Goal: Communication & Community: Participate in discussion

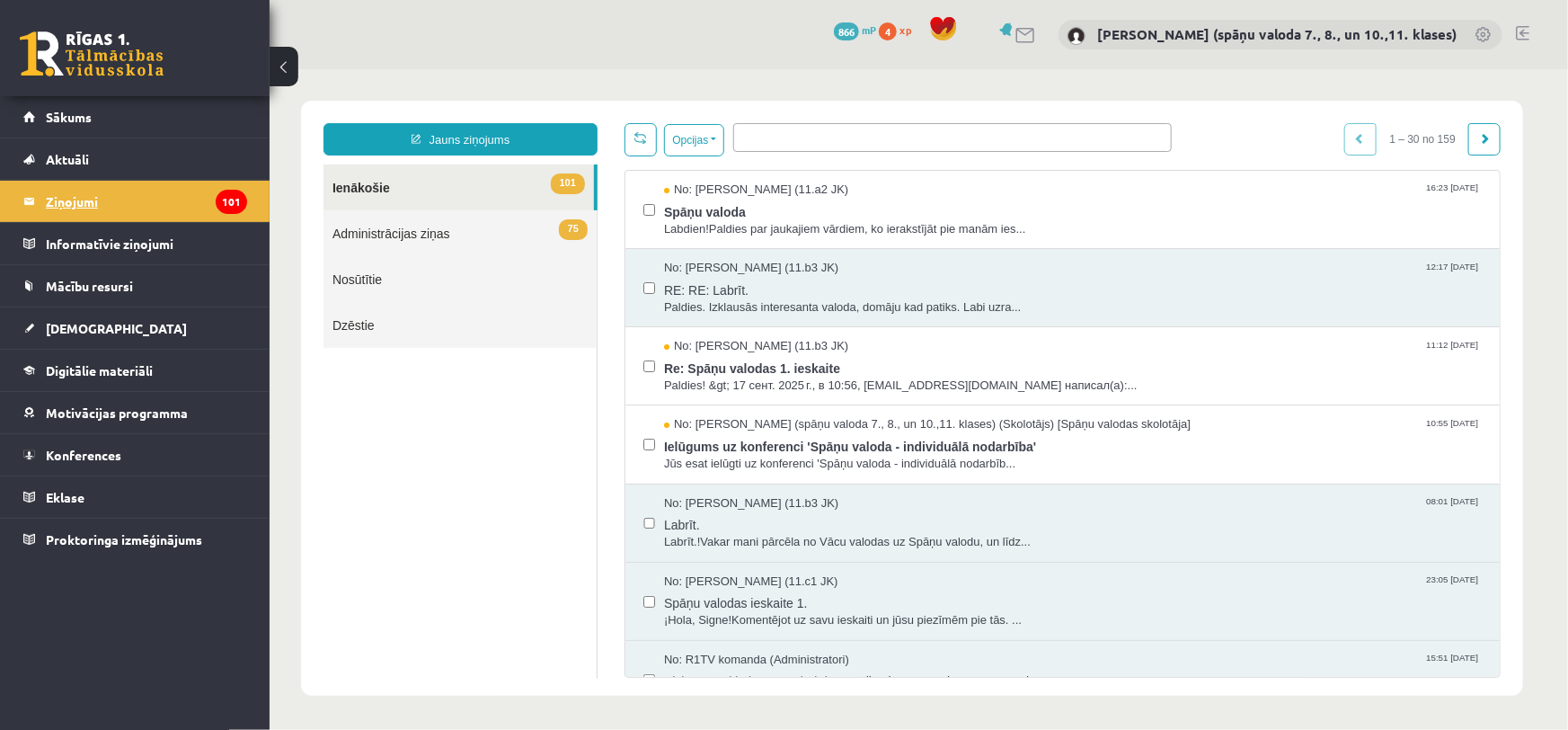
click at [77, 196] on legend "Ziņojumi 101" at bounding box center [146, 201] width 202 height 41
click at [88, 453] on span "Konferences" at bounding box center [83, 454] width 75 height 17
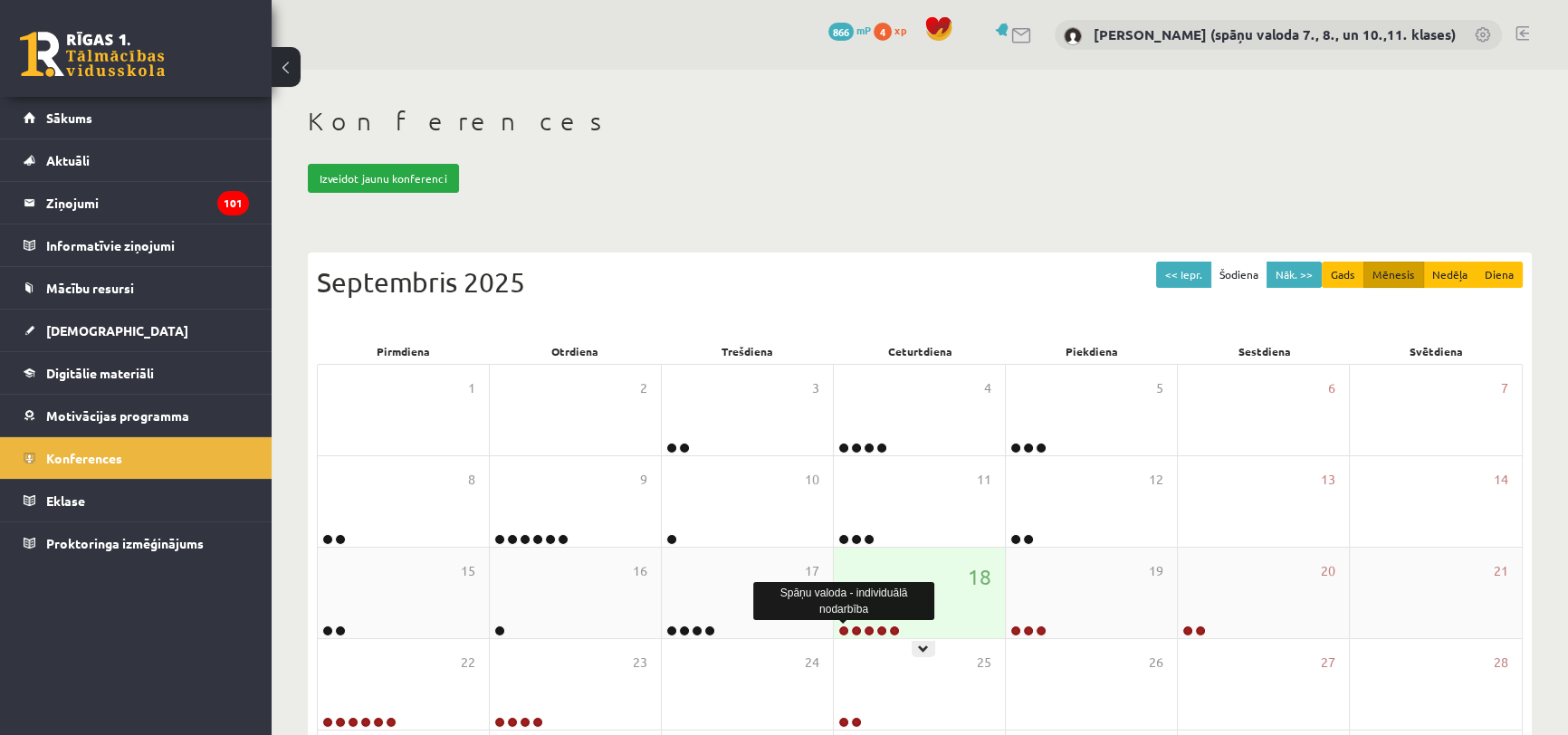
click at [846, 629] on link at bounding box center [843, 630] width 11 height 11
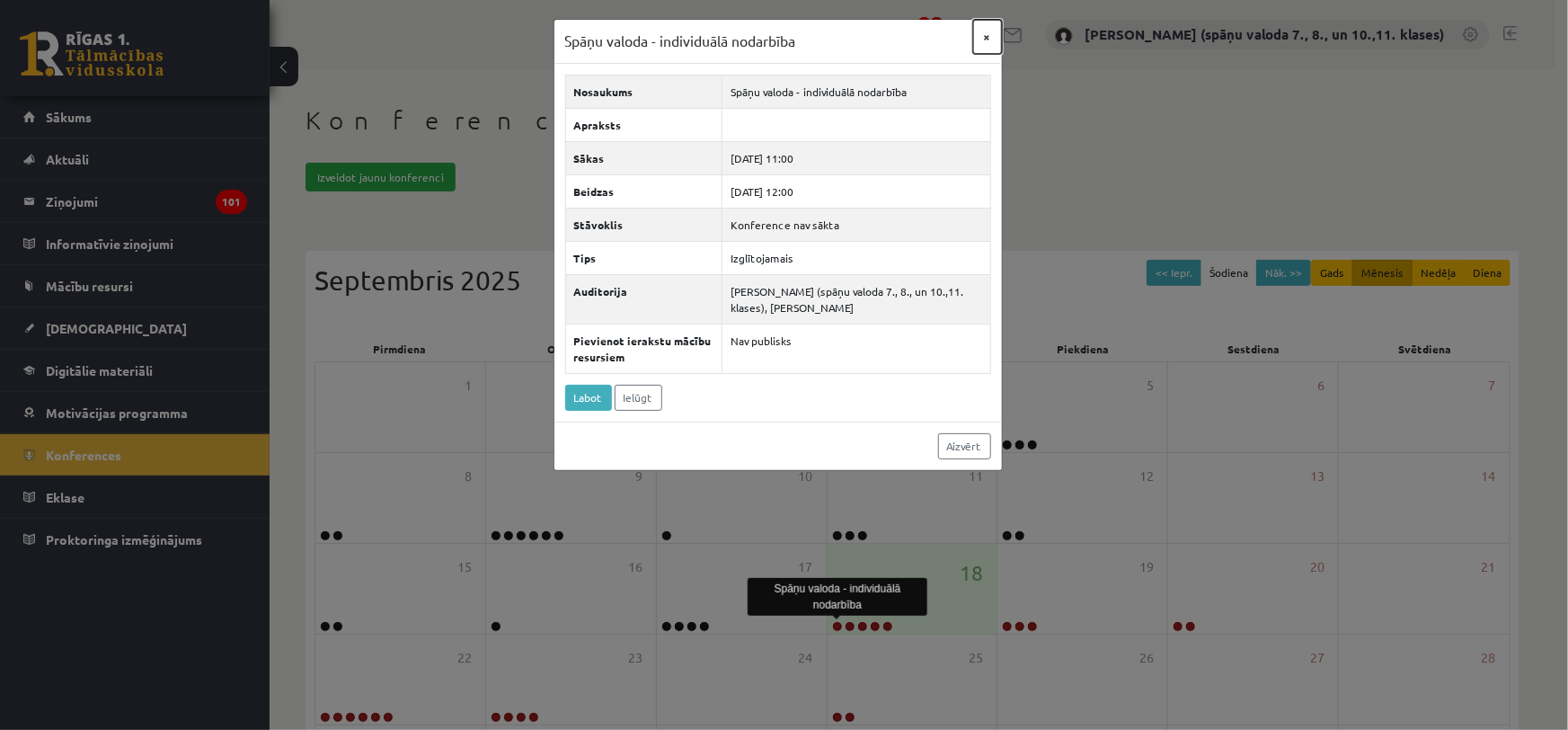
click at [991, 40] on button "×" at bounding box center [988, 36] width 29 height 34
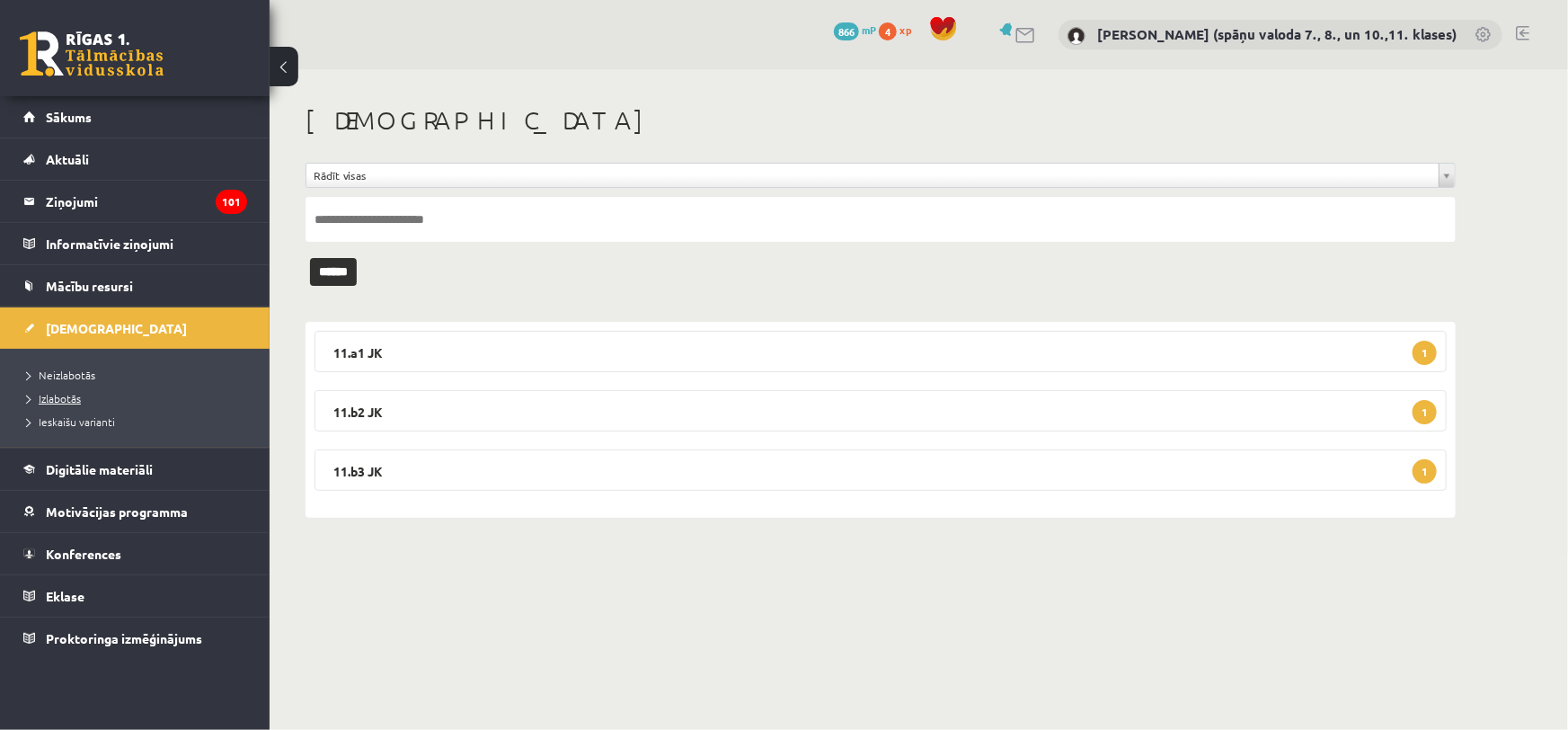
click at [52, 396] on span "Izlabotās" at bounding box center [54, 398] width 54 height 15
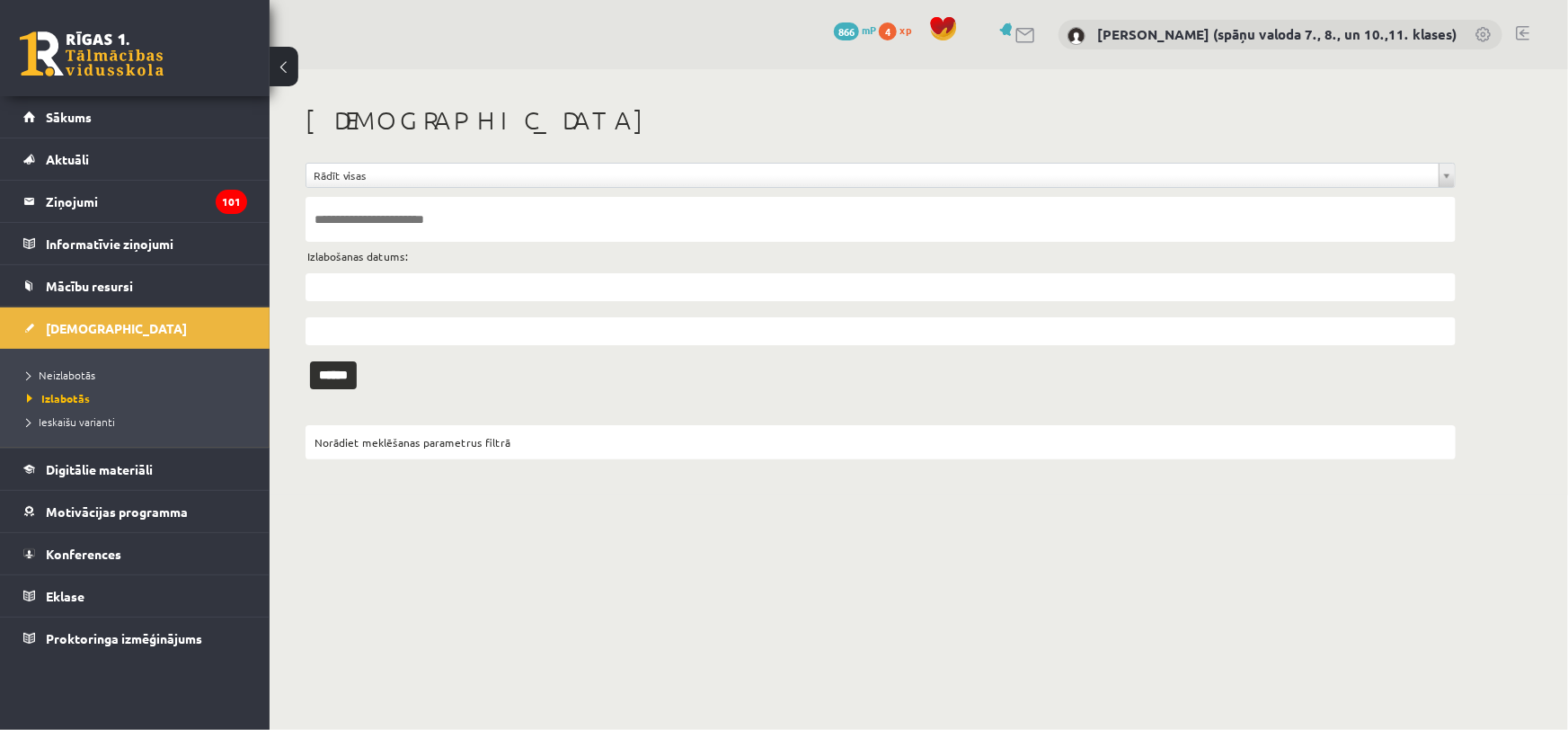
click at [606, 221] on input "text" at bounding box center [881, 219] width 1151 height 45
type input "********"
click at [310, 362] on input "******" at bounding box center [333, 375] width 47 height 28
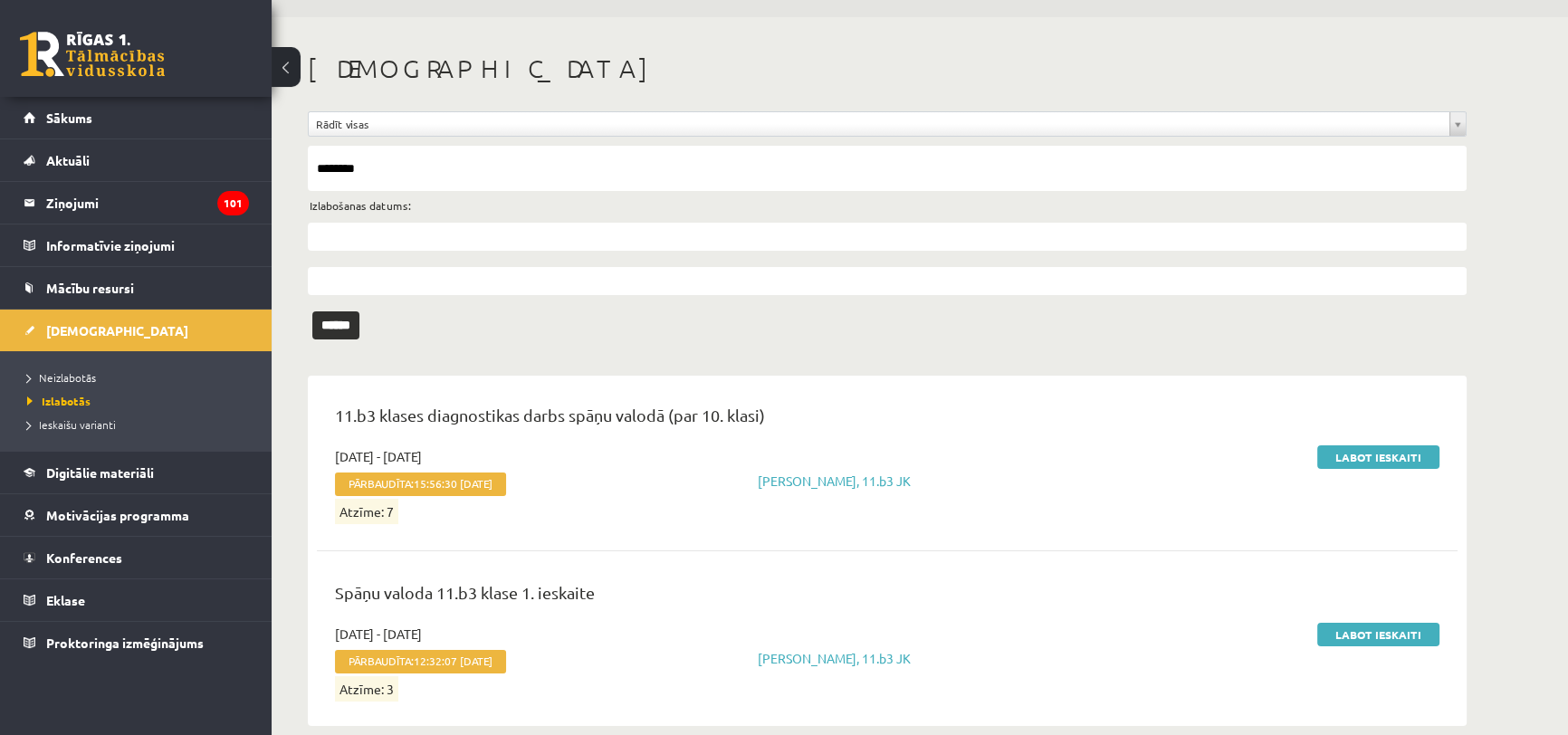
scroll to position [79, 0]
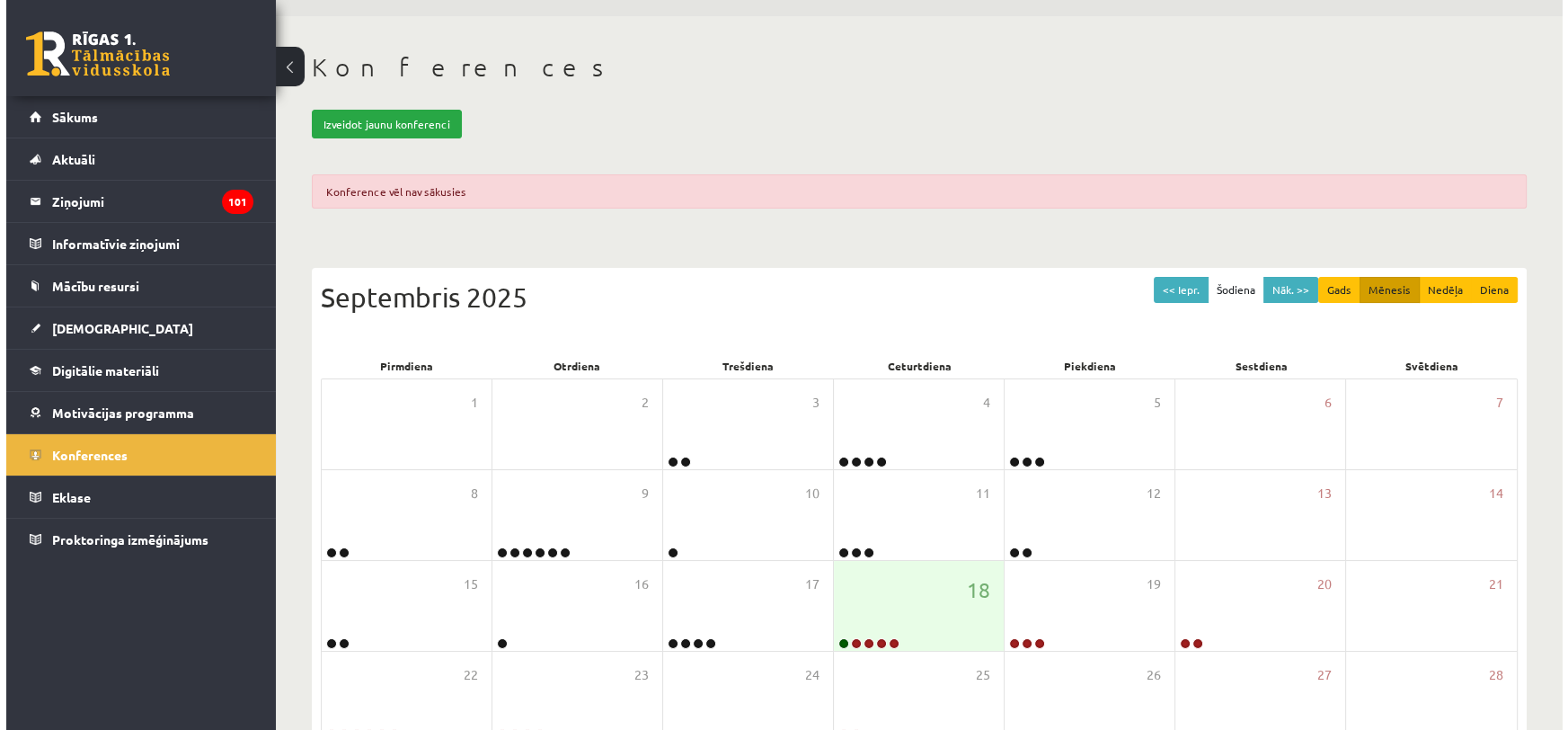
scroll to position [81, 0]
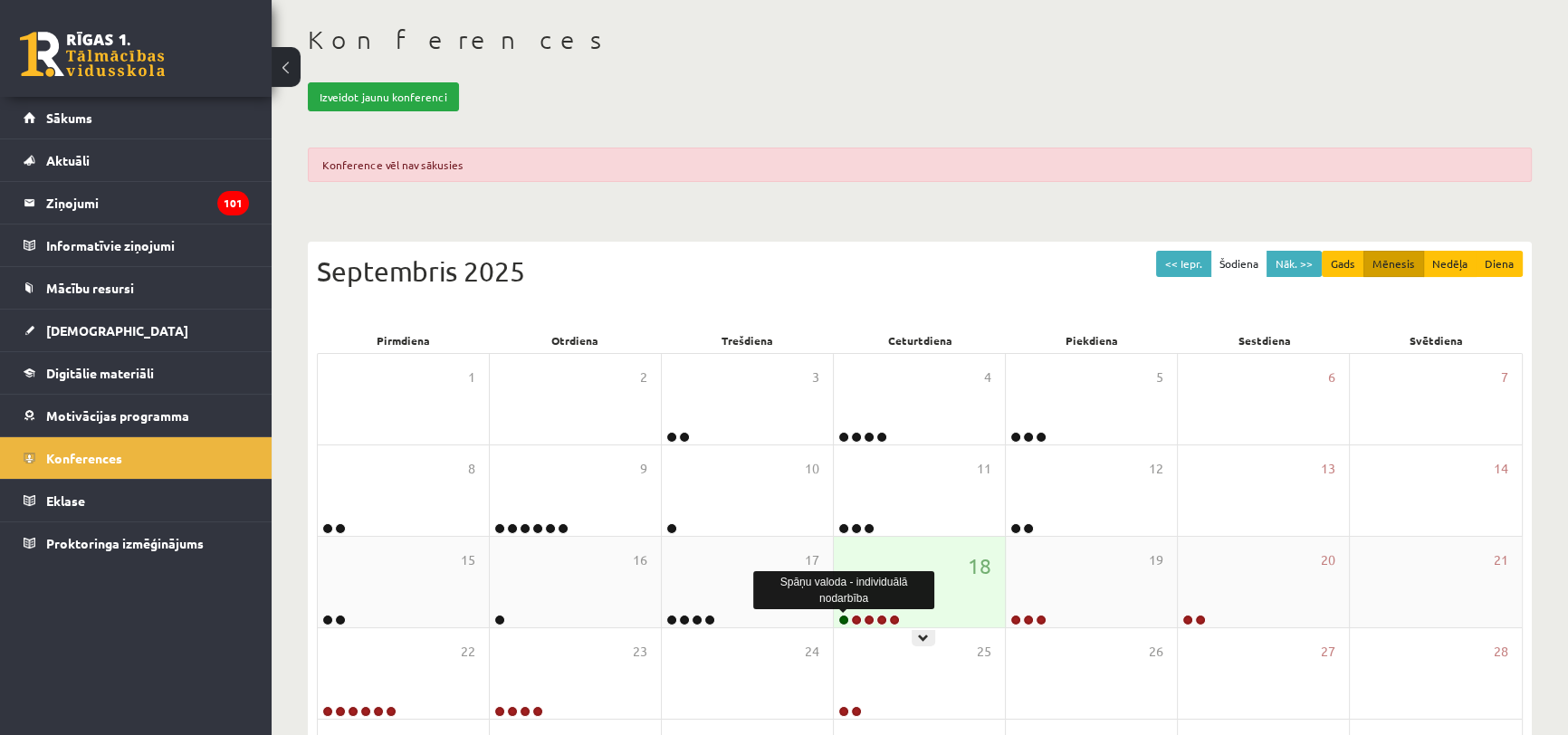
click at [840, 619] on link at bounding box center [843, 619] width 11 height 11
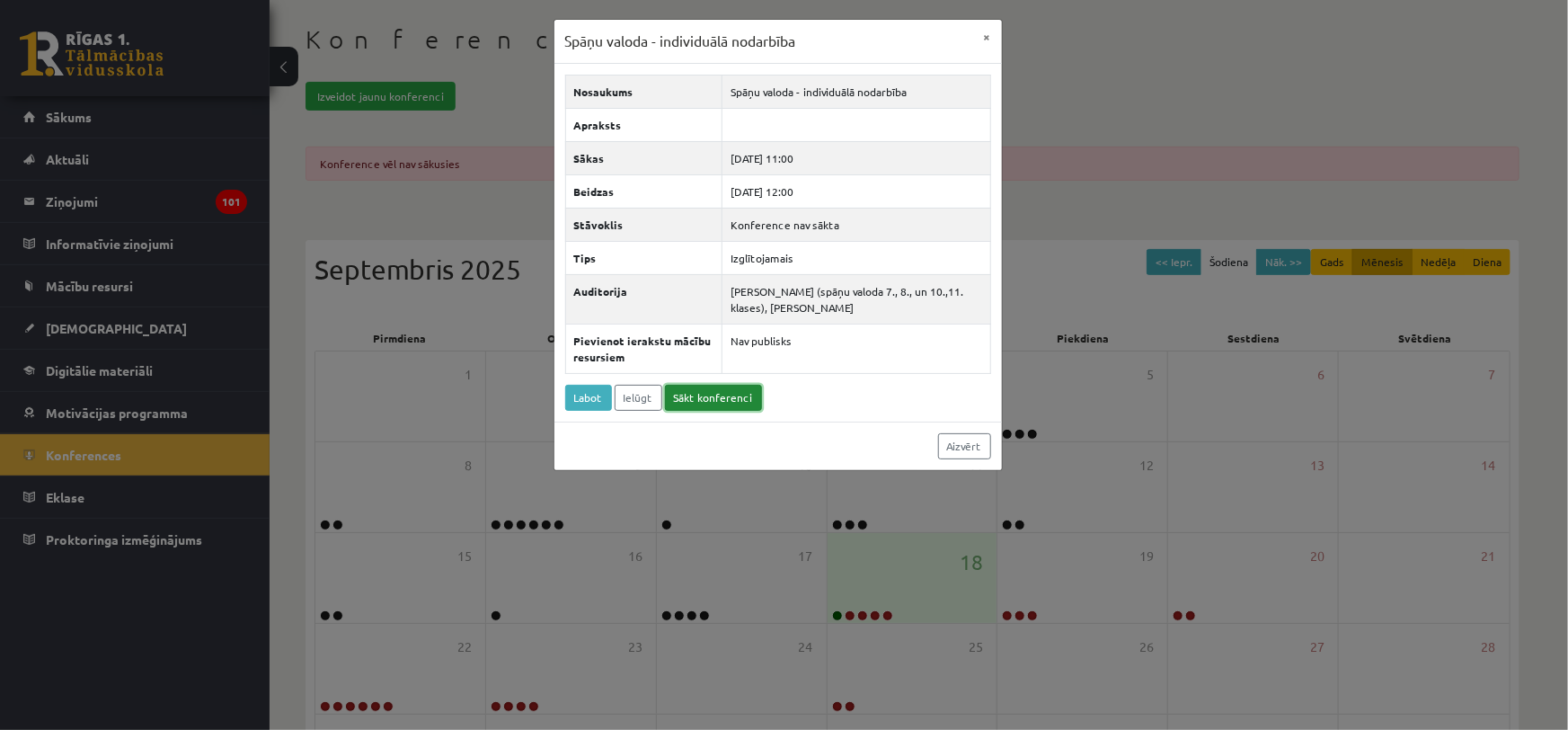
click at [729, 399] on link "Sākt konferenci" at bounding box center [714, 398] width 97 height 26
